Goal: Information Seeking & Learning: Check status

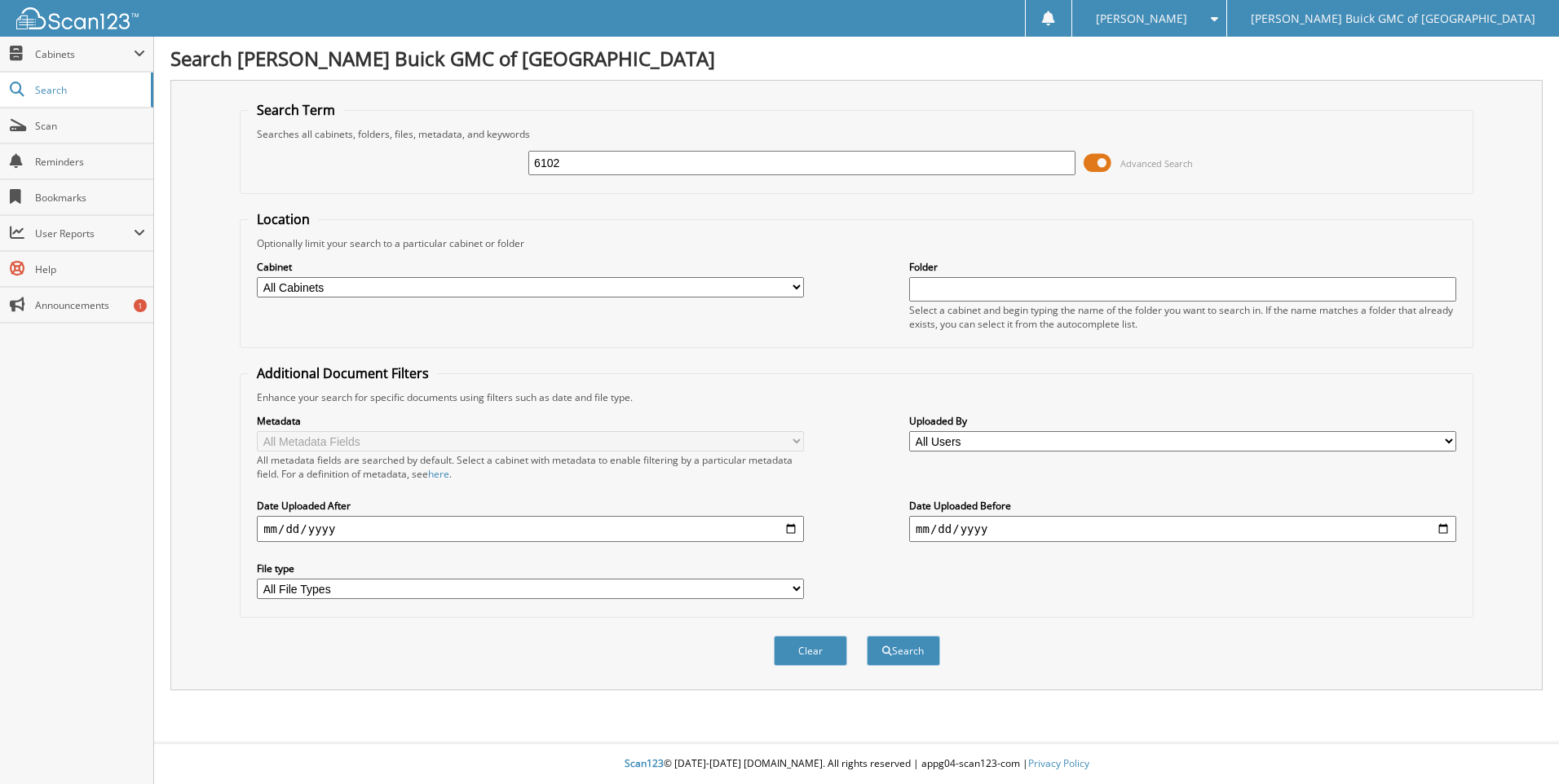
drag, startPoint x: 672, startPoint y: 157, endPoint x: 658, endPoint y: 165, distance: 16.1
click at [668, 159] on input "6102" at bounding box center [801, 163] width 547 height 24
drag, startPoint x: 648, startPoint y: 167, endPoint x: 427, endPoint y: 146, distance: 222.0
click at [428, 146] on div "6102 Advanced Search" at bounding box center [856, 163] width 1216 height 44
type input "2025-09-08"
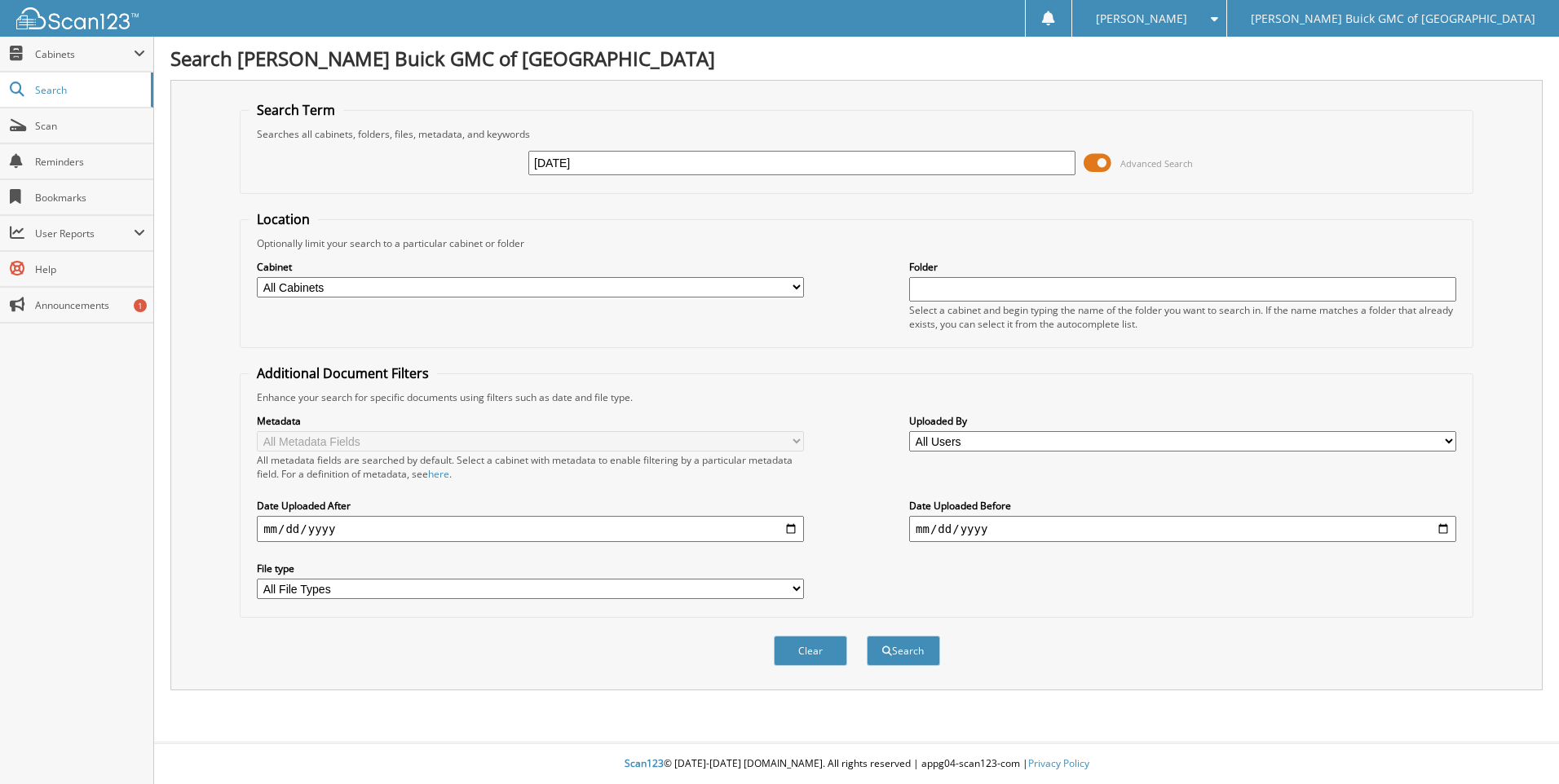
click at [867, 635] on button "Search" at bounding box center [903, 650] width 73 height 30
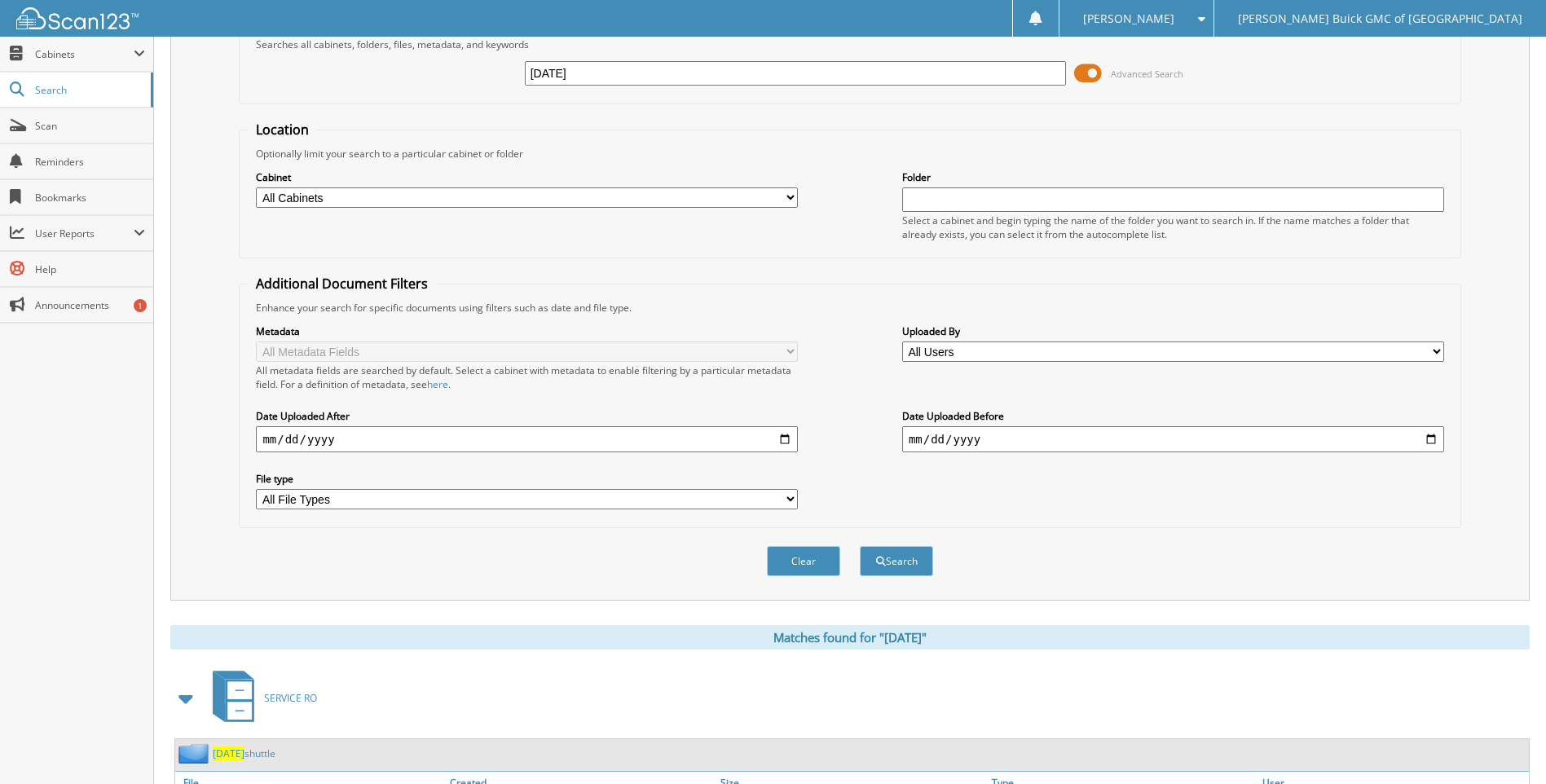
scroll to position [191, 0]
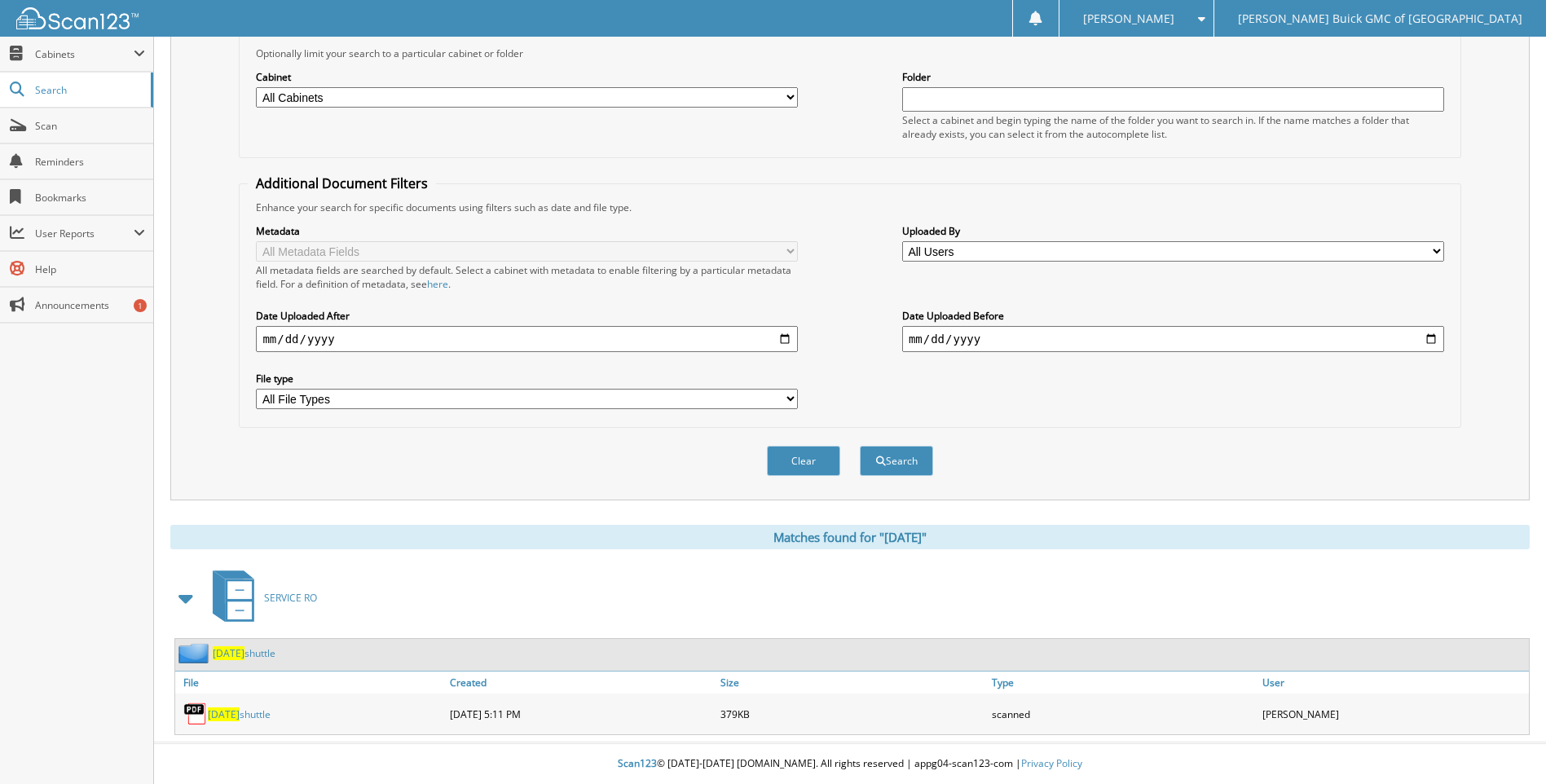
click at [231, 713] on span "[DATE]" at bounding box center [224, 714] width 32 height 14
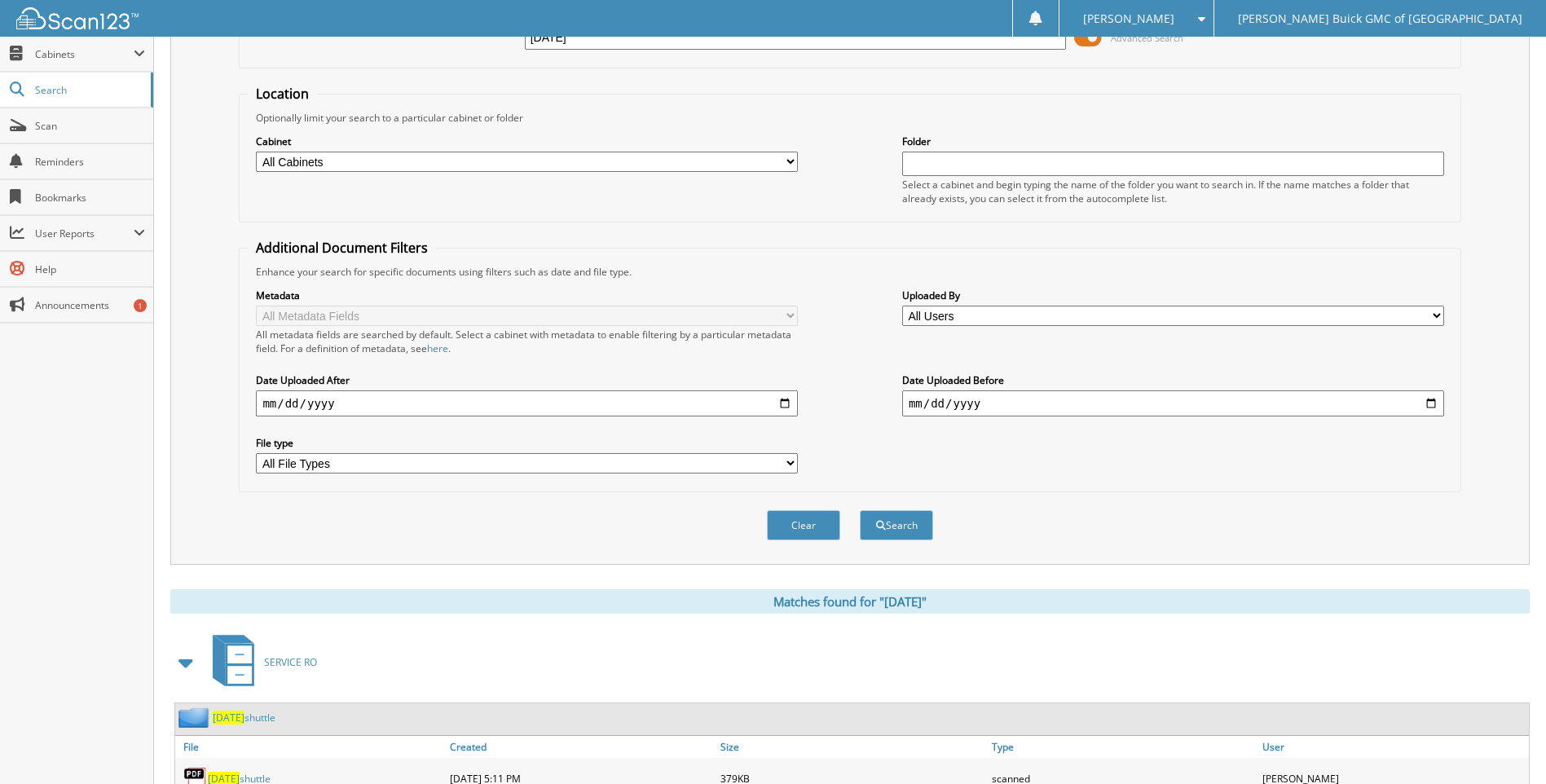
scroll to position [0, 0]
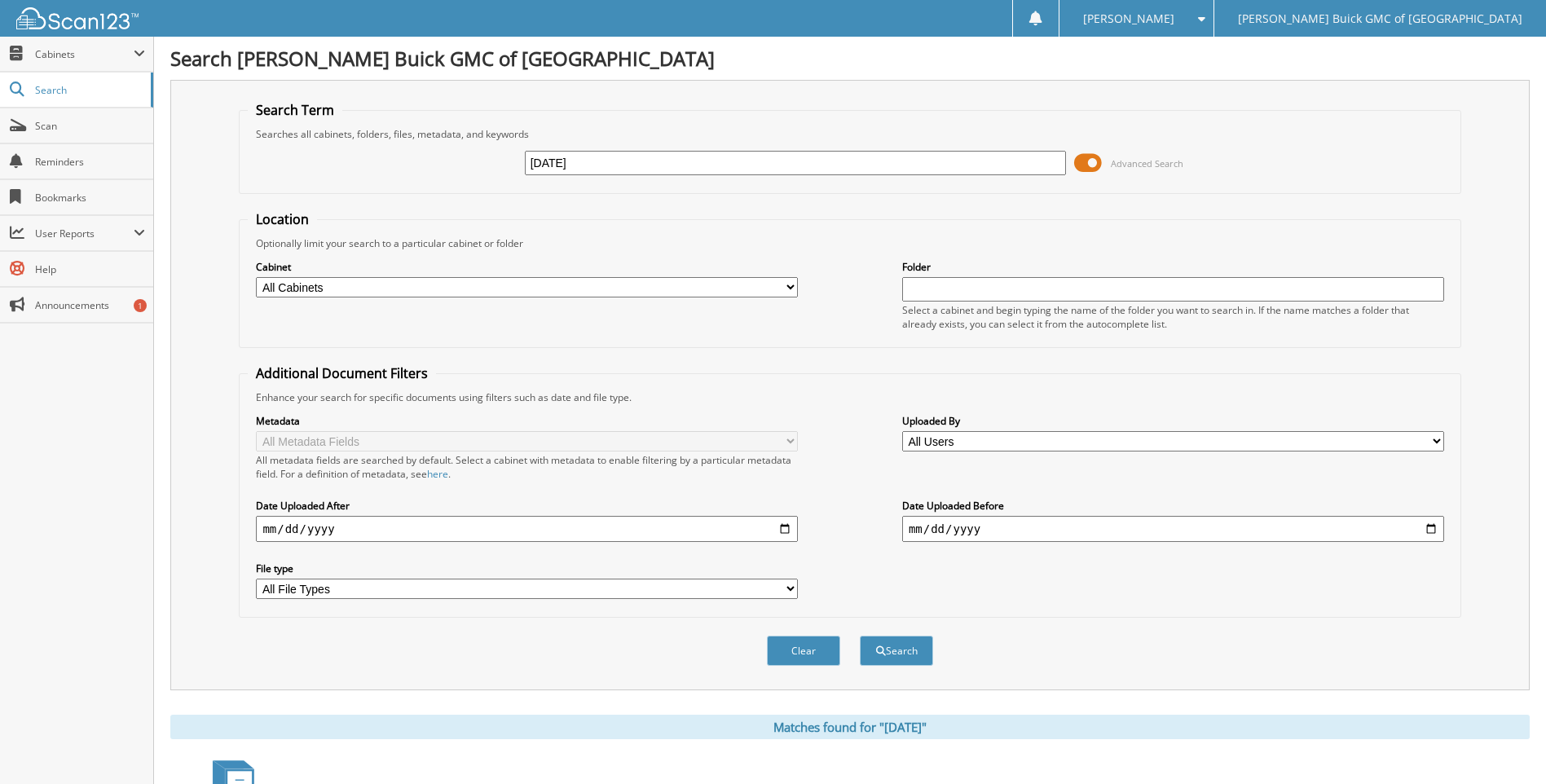
click at [605, 168] on input "[DATE]" at bounding box center [795, 163] width 542 height 24
type input "[DATE]"
click at [860, 635] on button "Search" at bounding box center [897, 650] width 73 height 30
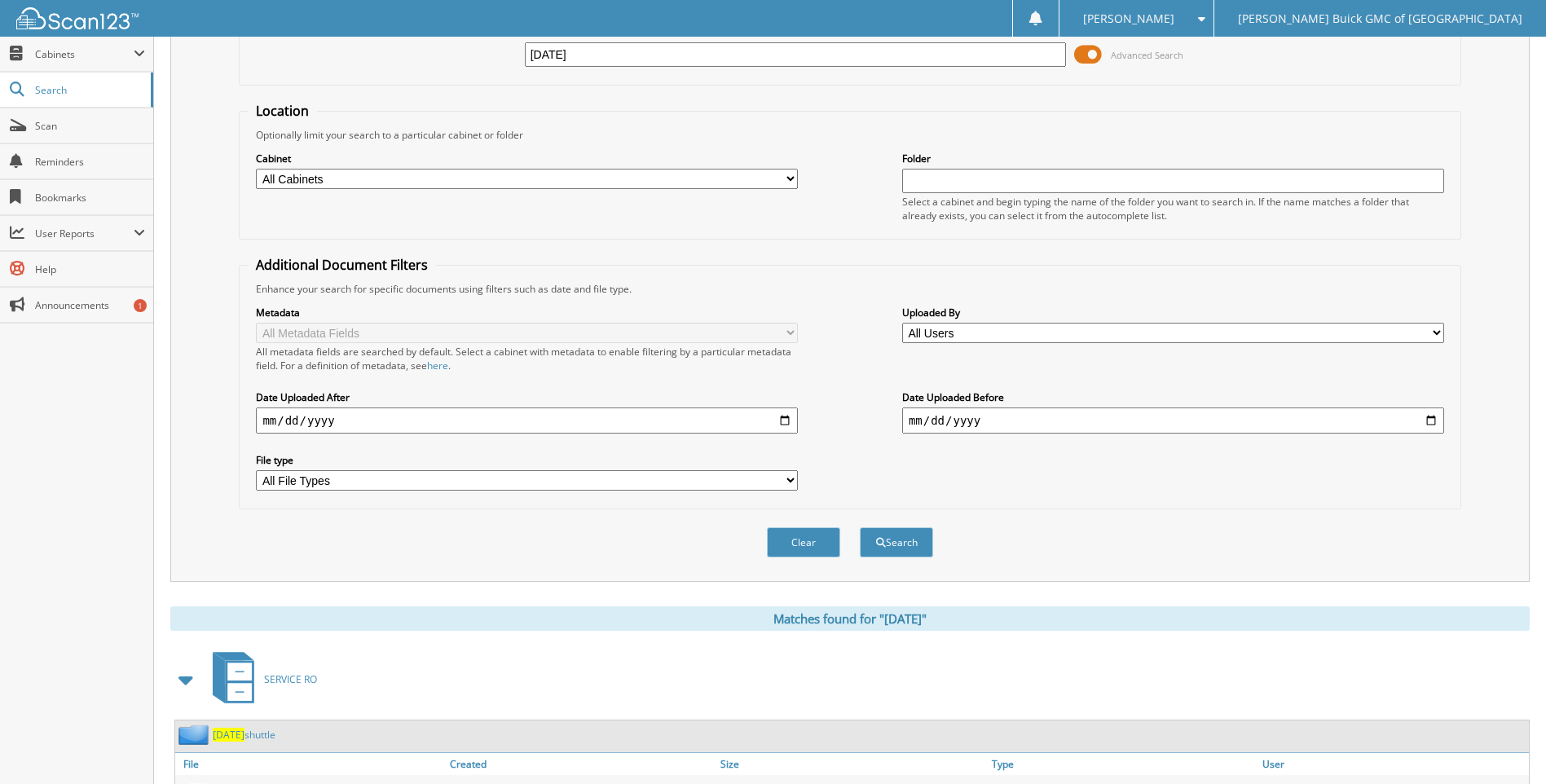
scroll to position [191, 0]
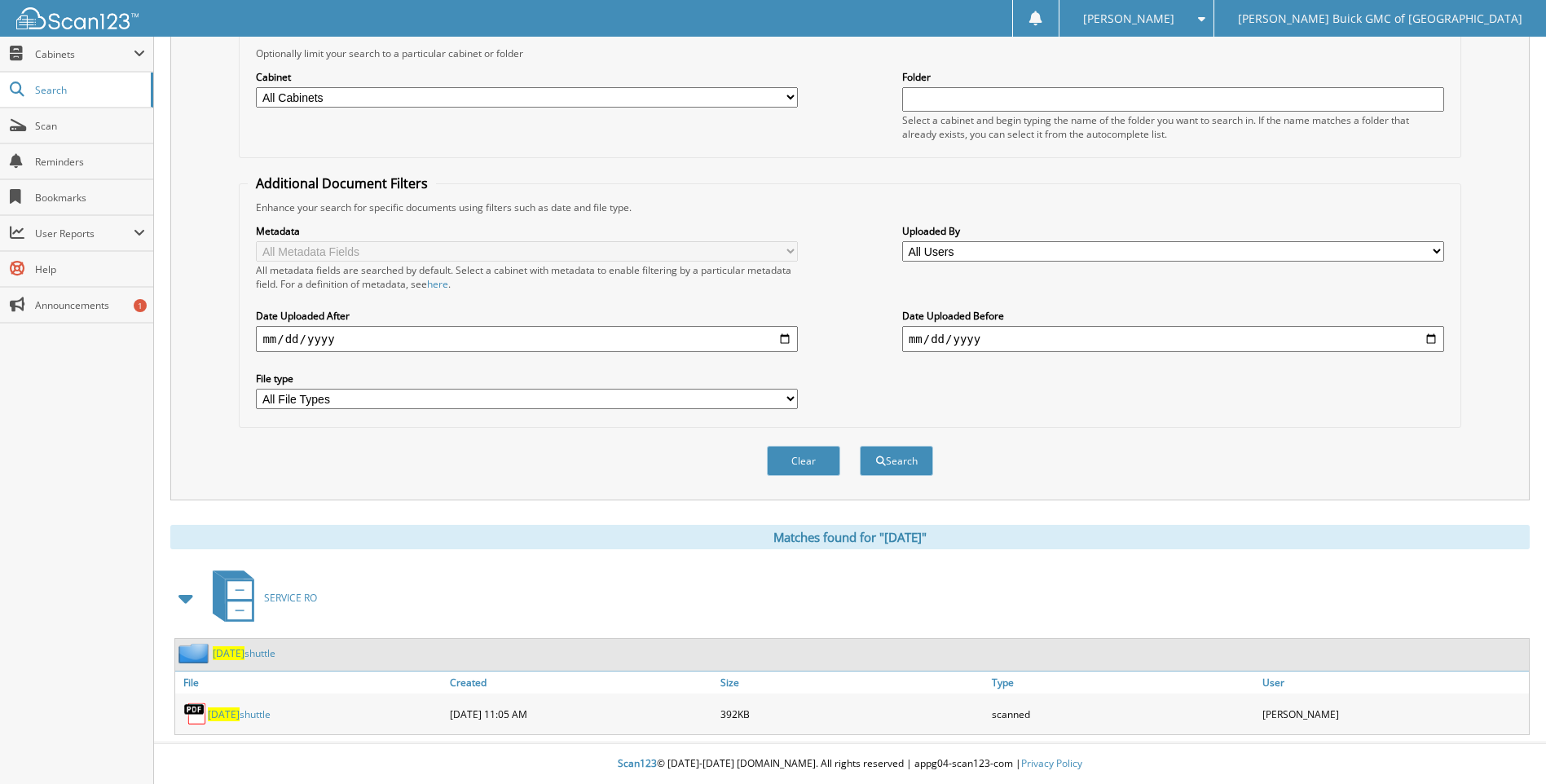
click at [240, 716] on span "[DATE]" at bounding box center [224, 714] width 32 height 14
